Goal: Information Seeking & Learning: Learn about a topic

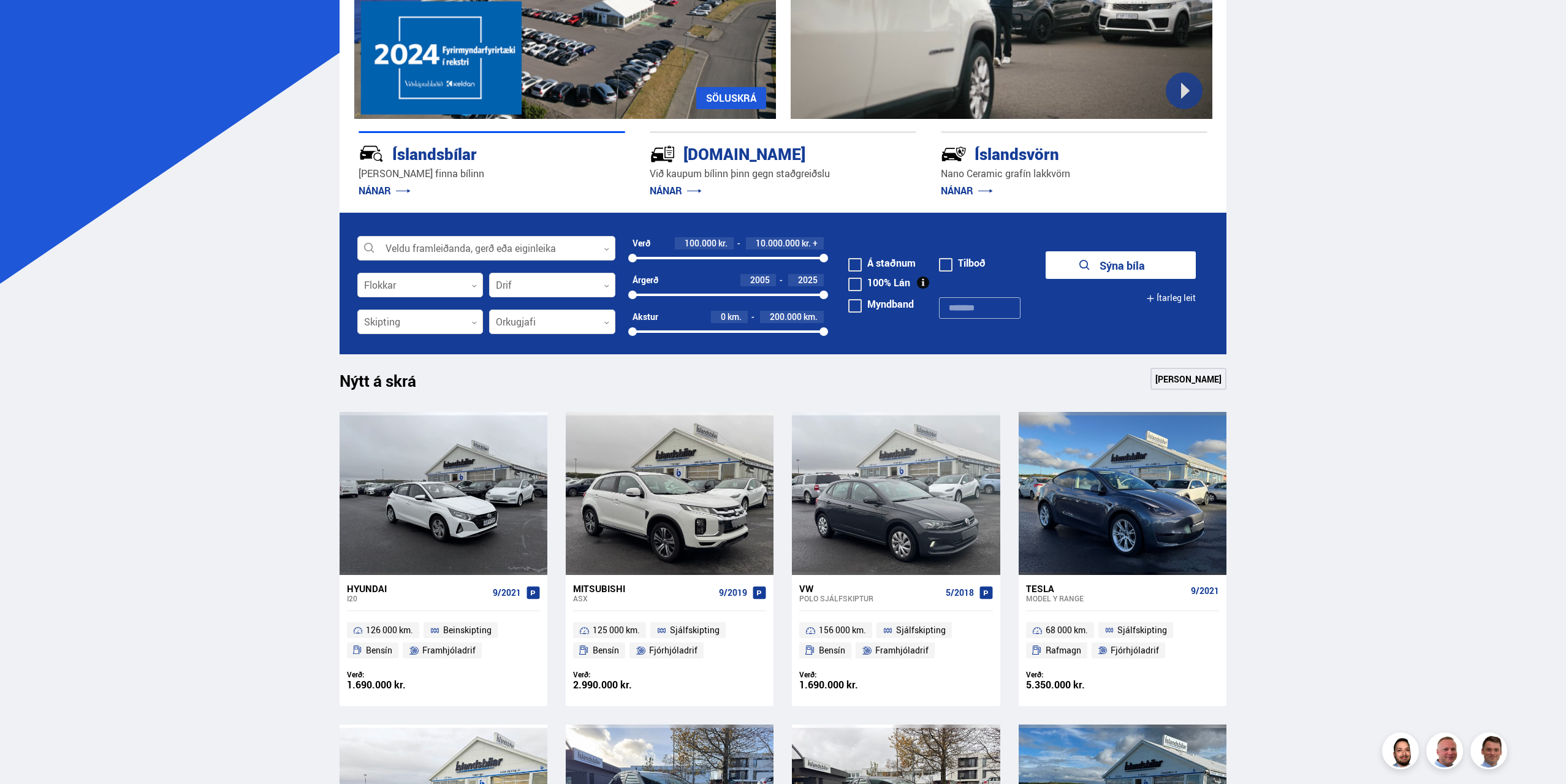
scroll to position [245, 0]
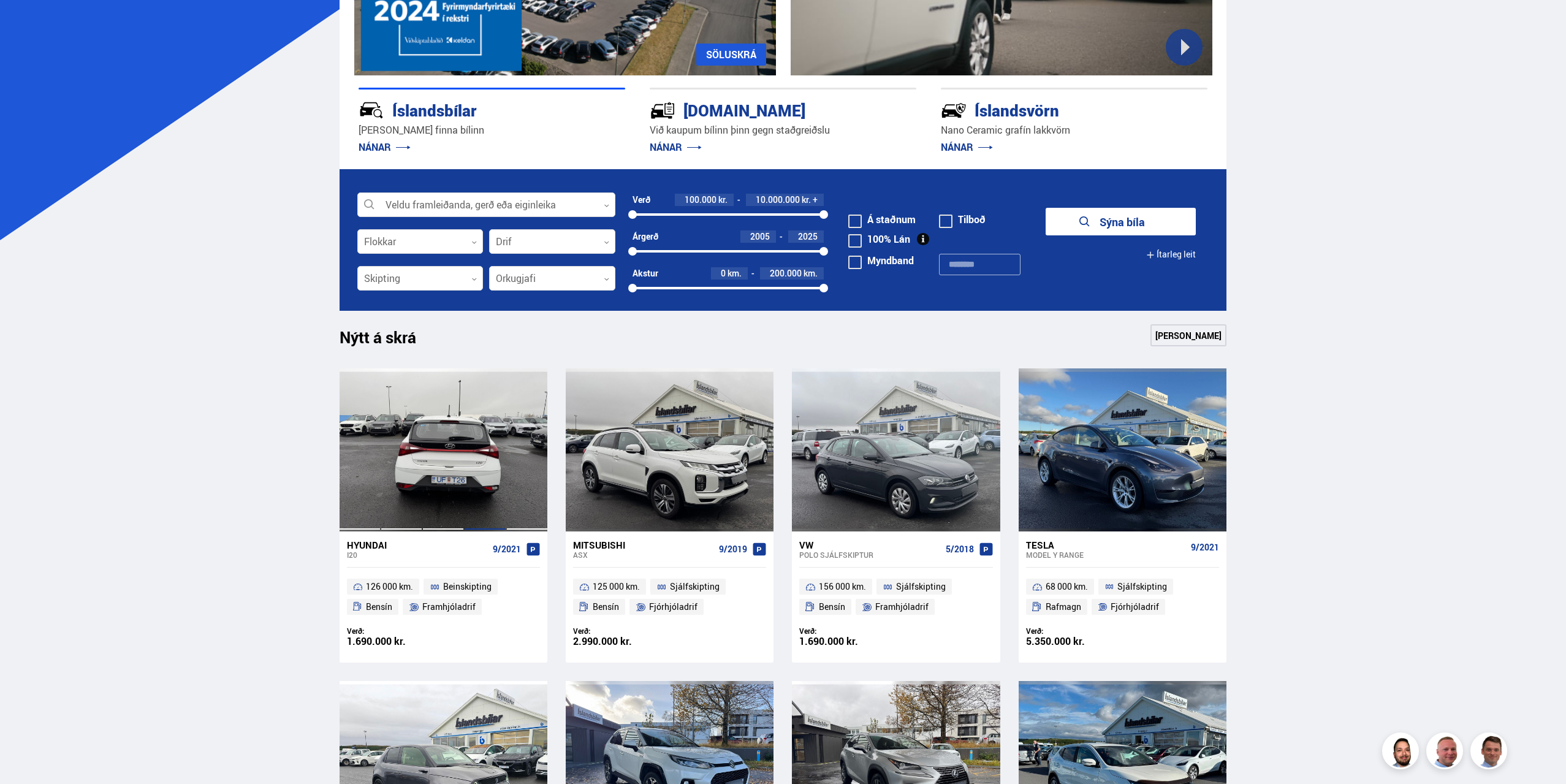
click at [471, 446] on div at bounding box center [485, 450] width 42 height 163
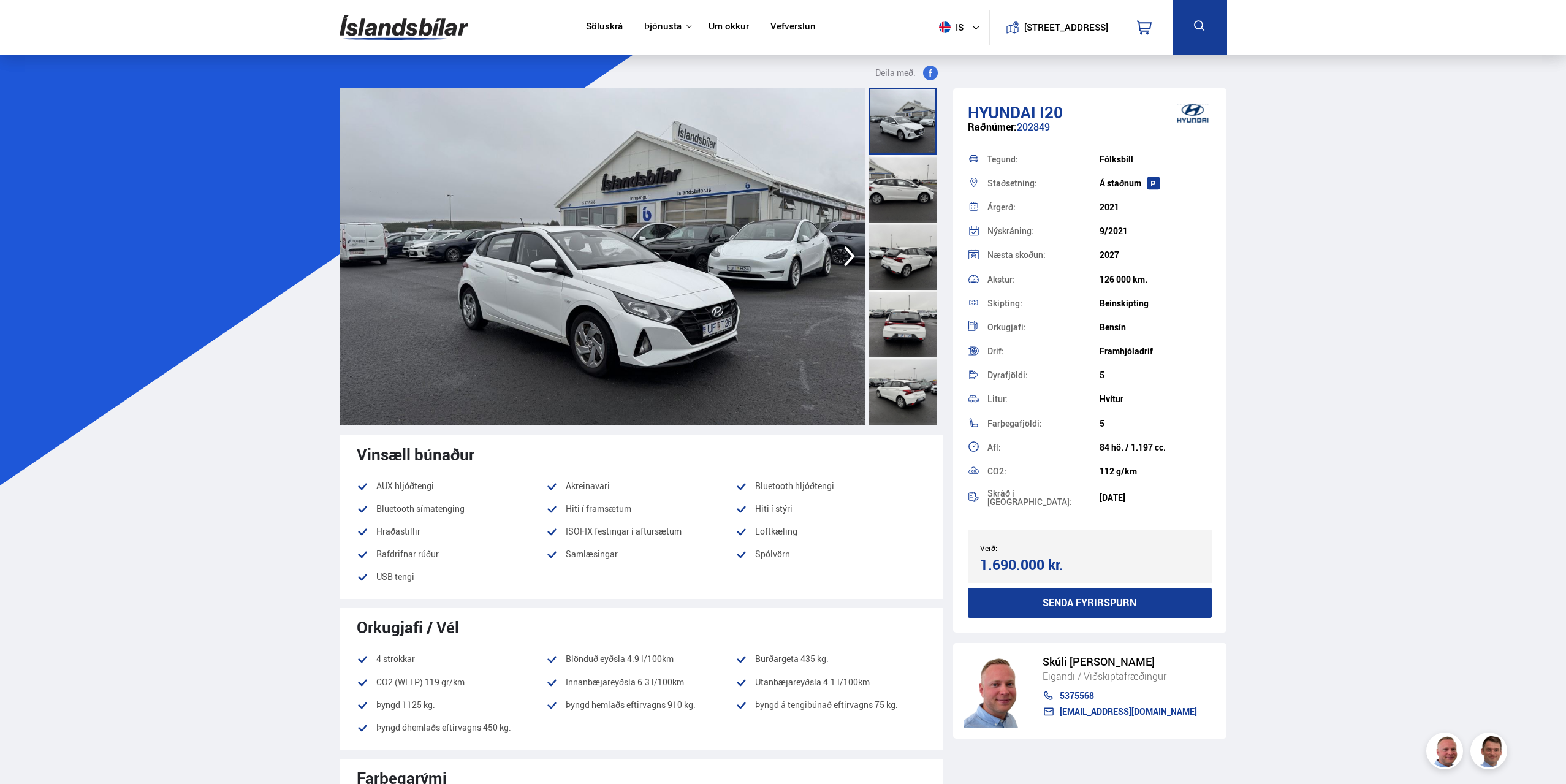
click at [435, 27] on img at bounding box center [404, 27] width 129 height 39
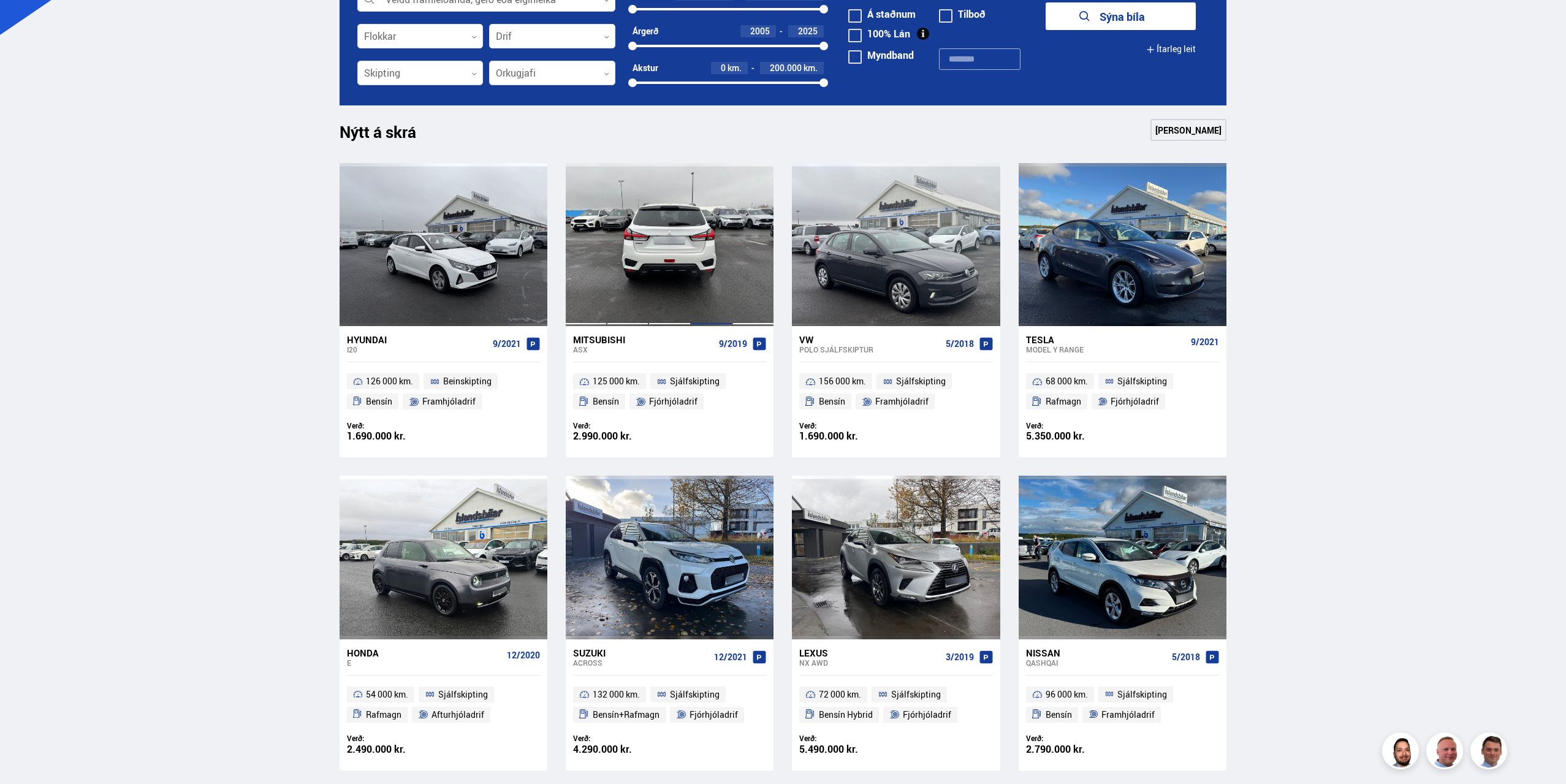
scroll to position [551, 0]
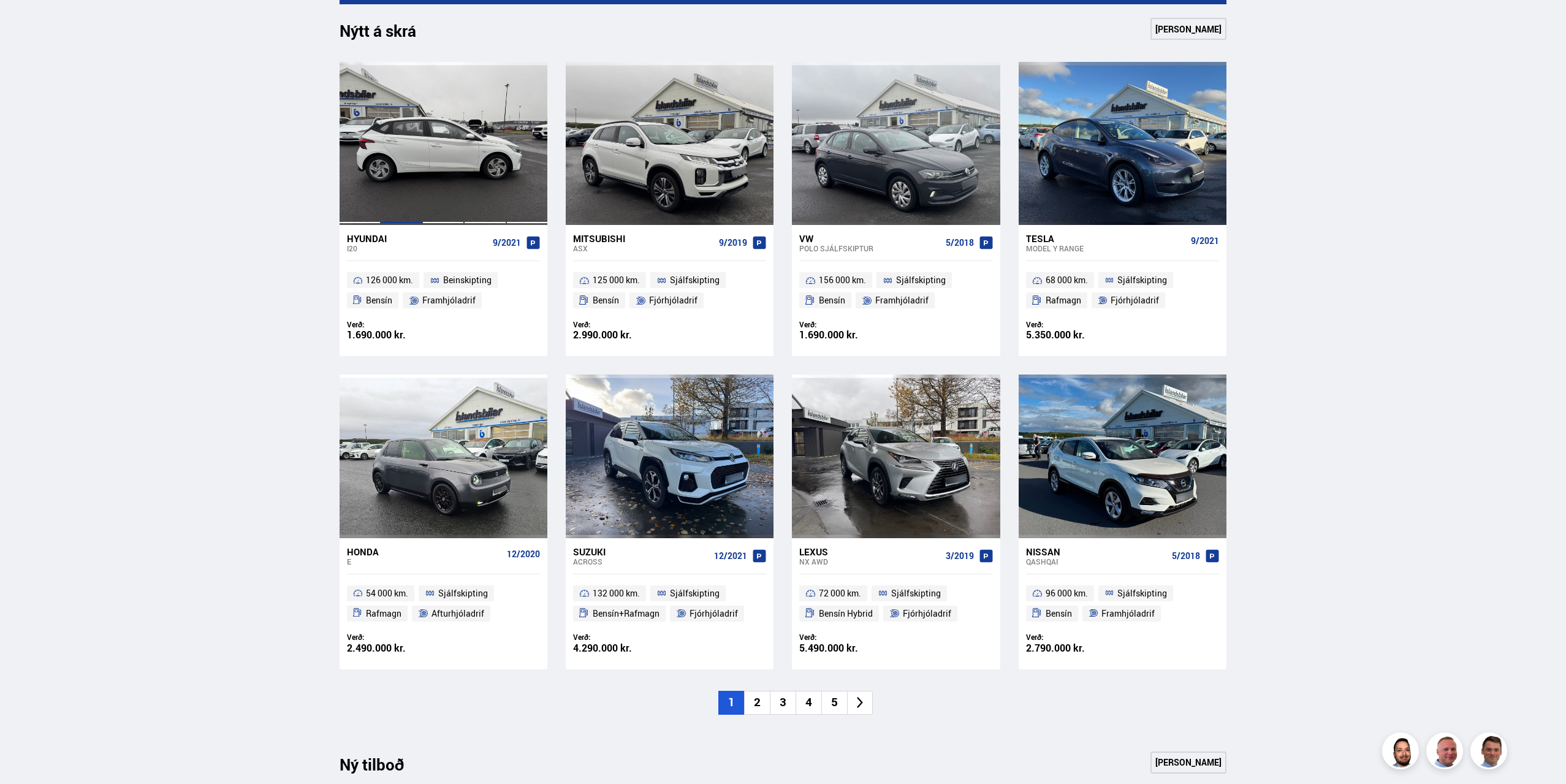
click at [408, 151] on div at bounding box center [401, 143] width 42 height 163
